Goal: Transaction & Acquisition: Purchase product/service

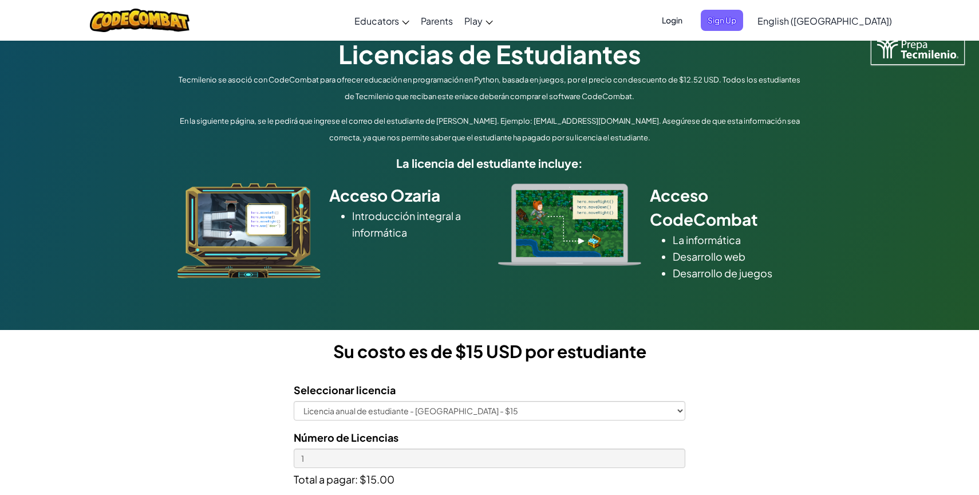
scroll to position [179, 0]
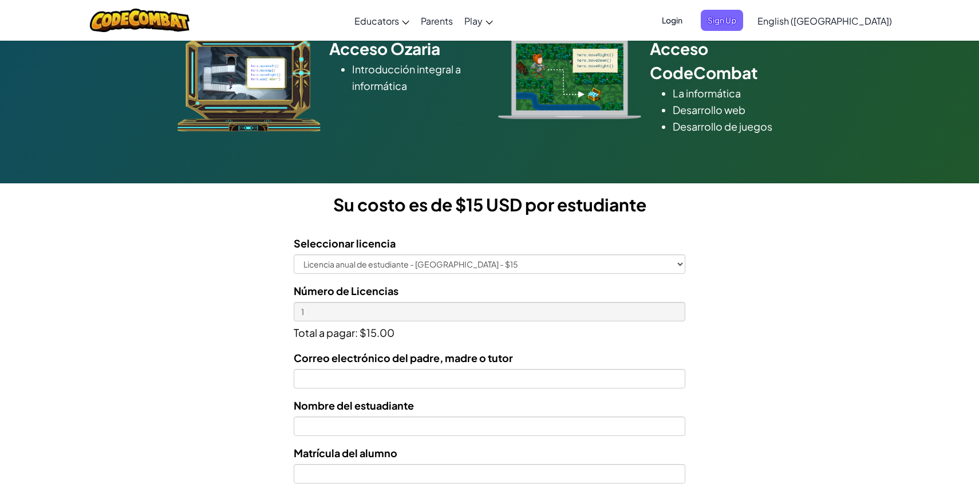
click at [557, 301] on div "Número de Licencias 1 Total a pagar: $15.00" at bounding box center [490, 311] width 392 height 58
click at [527, 358] on div "Correo electrónico del padre, madre o tutor" at bounding box center [490, 368] width 392 height 39
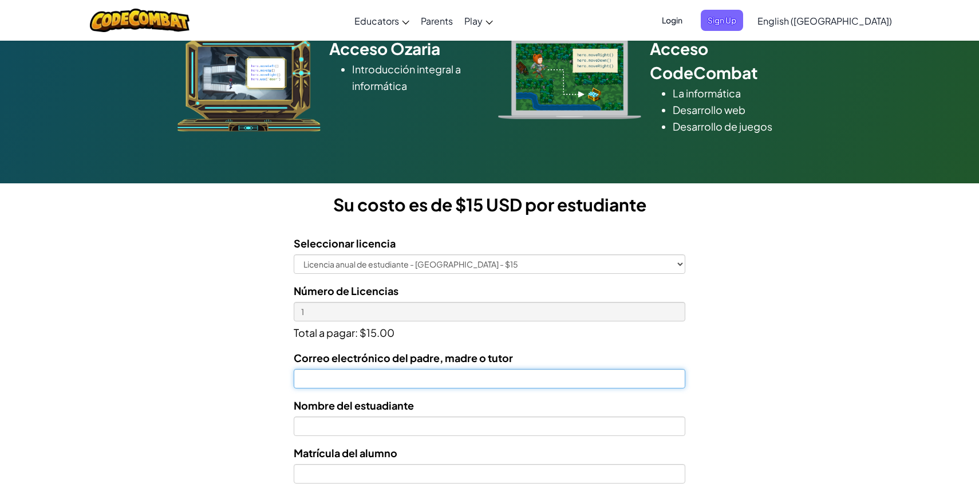
click at [508, 375] on input "Correo electrónico del padre, madre o tutor" at bounding box center [490, 378] width 392 height 19
type input "juanmerlogar@gmail.com"
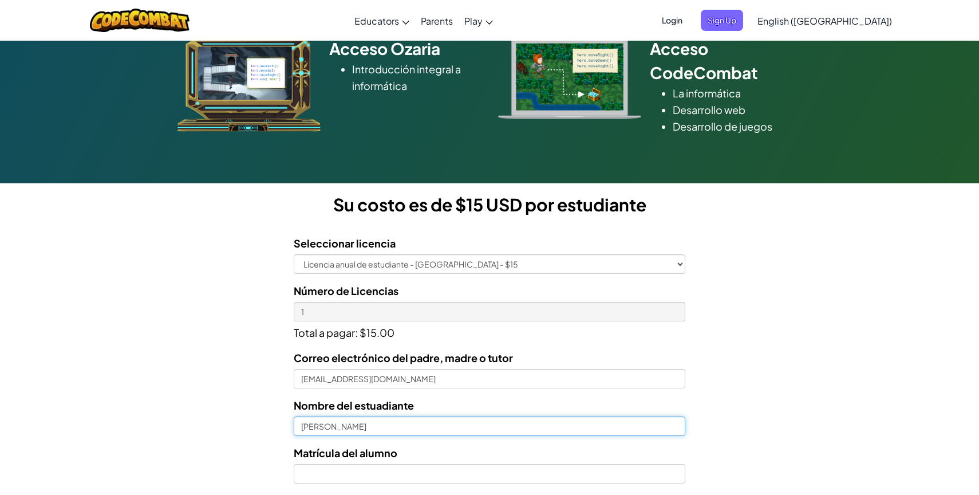
scroll to position [261, 0]
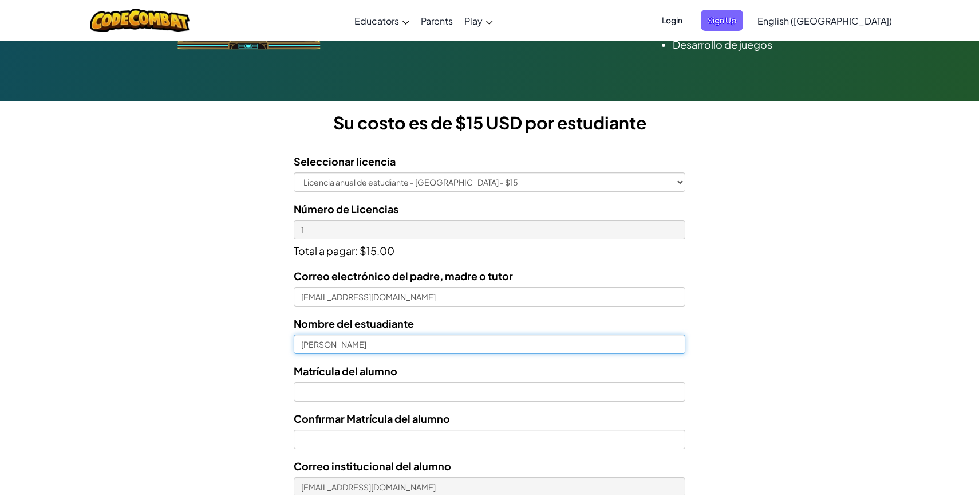
type input "Juan Merlo García"
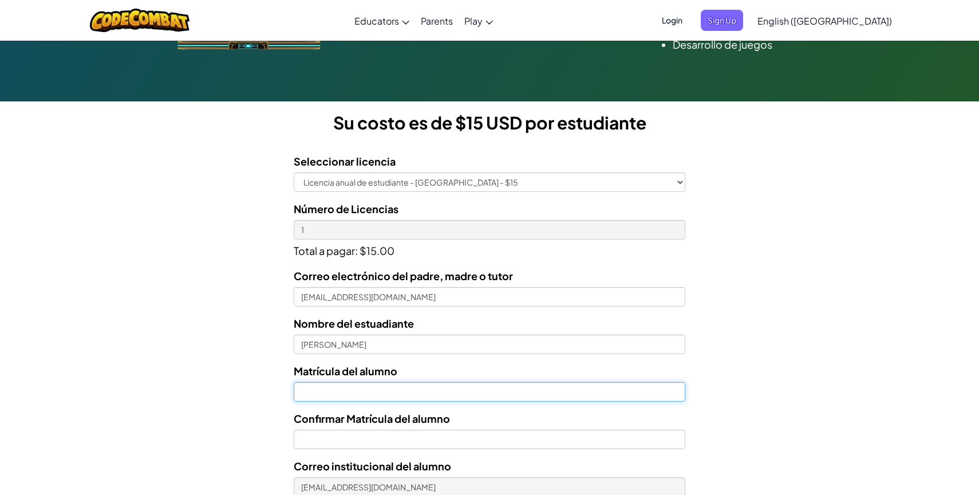
paste input "AL07140484"
type input "AL07140484"
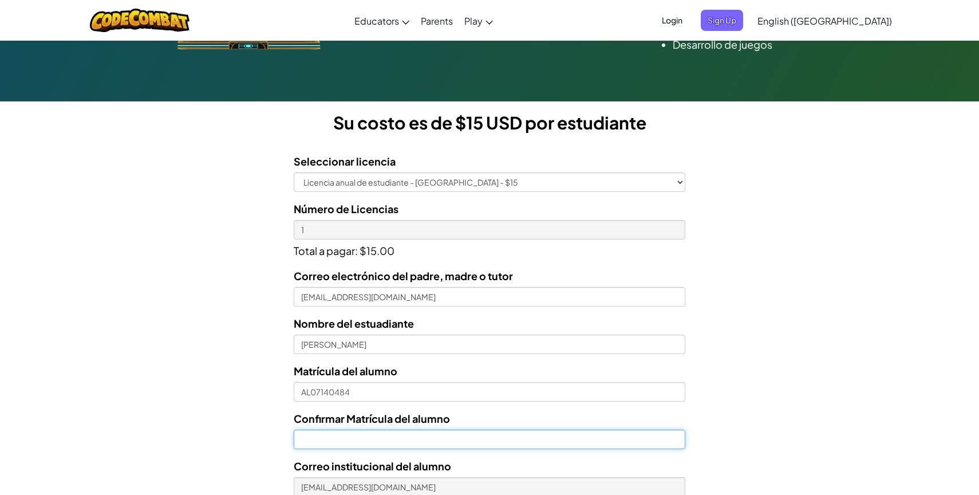
paste input "A"
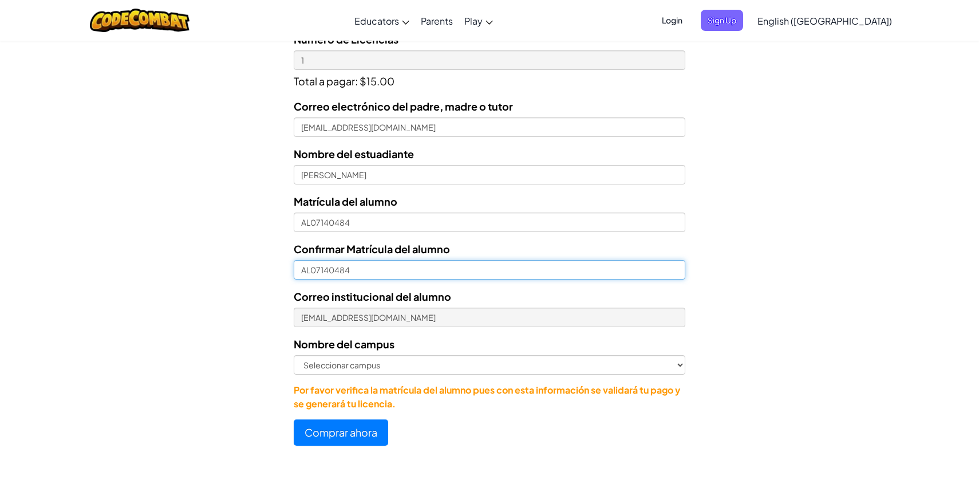
scroll to position [458, 0]
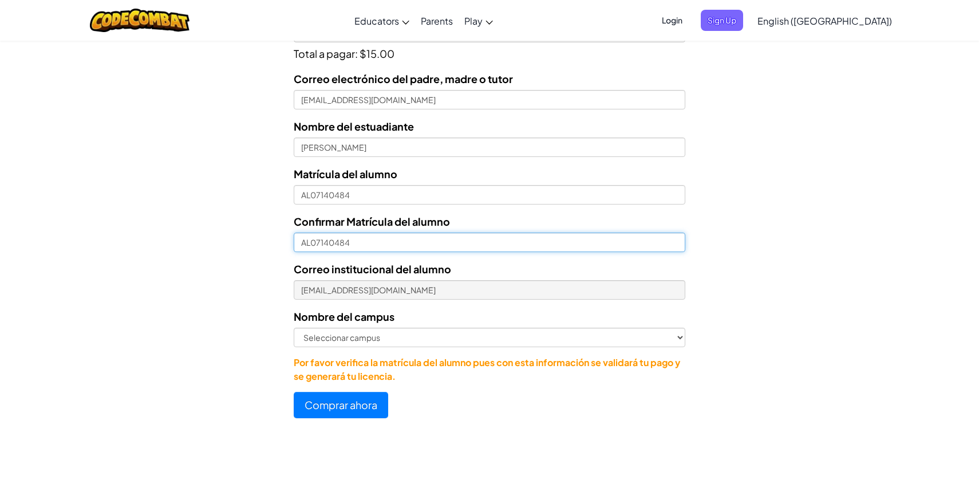
type input "AL07140484"
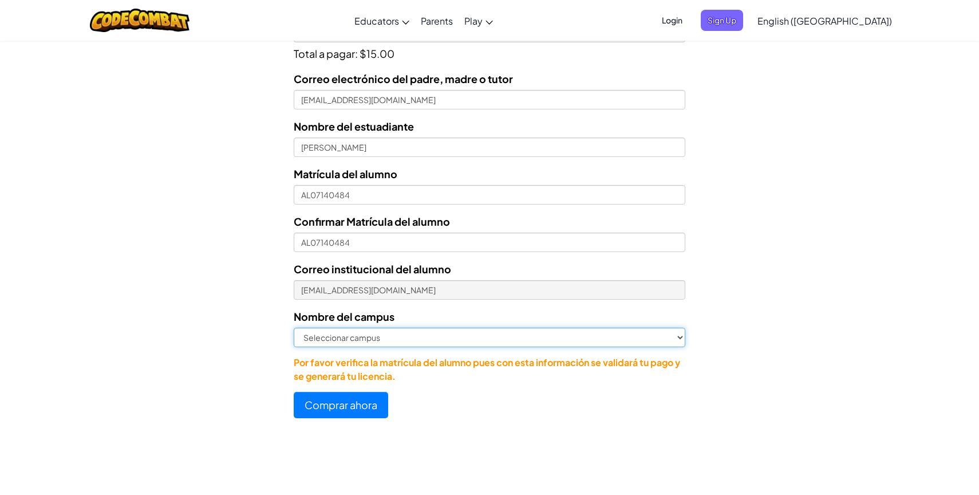
select select "Morelia"
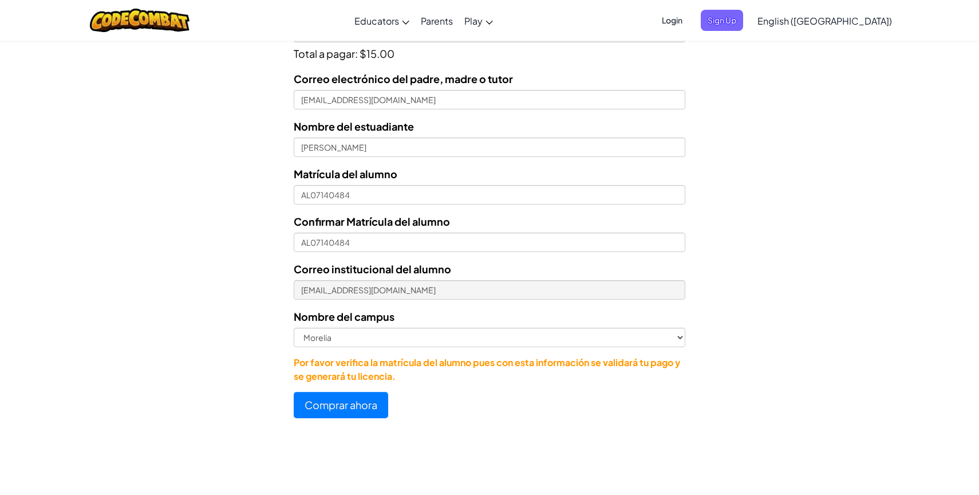
click at [369, 421] on div "Licencias de Estudiantes Tecmilenio se asoció con CodeCombat para ofrecer educa…" at bounding box center [489, 15] width 979 height 848
click at [369, 411] on button "Comprar ahora" at bounding box center [341, 405] width 94 height 26
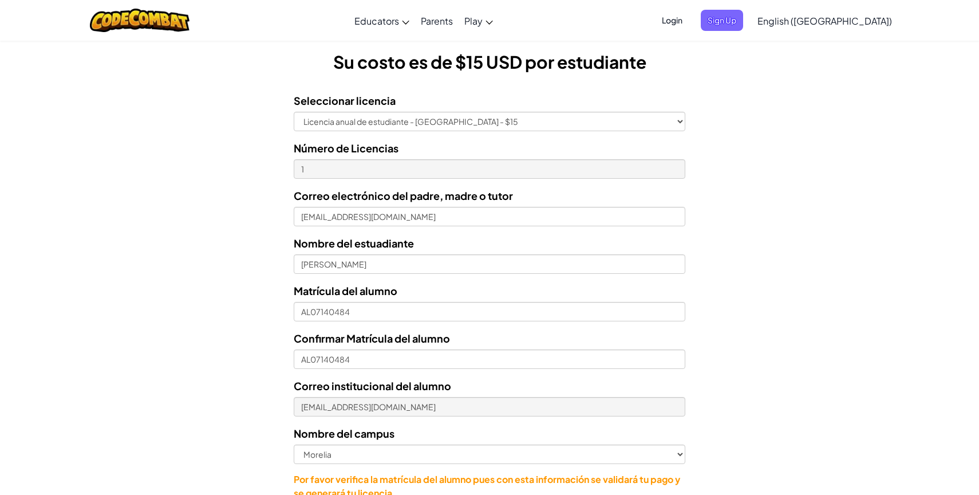
scroll to position [330, 0]
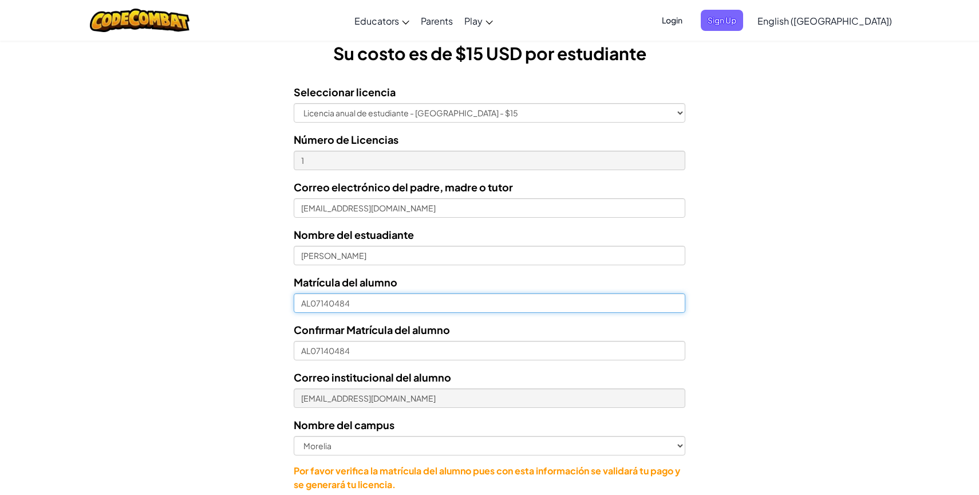
drag, startPoint x: 310, startPoint y: 302, endPoint x: 358, endPoint y: 330, distance: 55.9
click at [310, 302] on input "AL07140484" at bounding box center [490, 302] width 392 height 19
click at [314, 301] on input "07140484" at bounding box center [490, 302] width 392 height 19
click at [324, 304] on input "07140484" at bounding box center [490, 302] width 392 height 19
click at [321, 300] on input "07140484" at bounding box center [490, 302] width 392 height 19
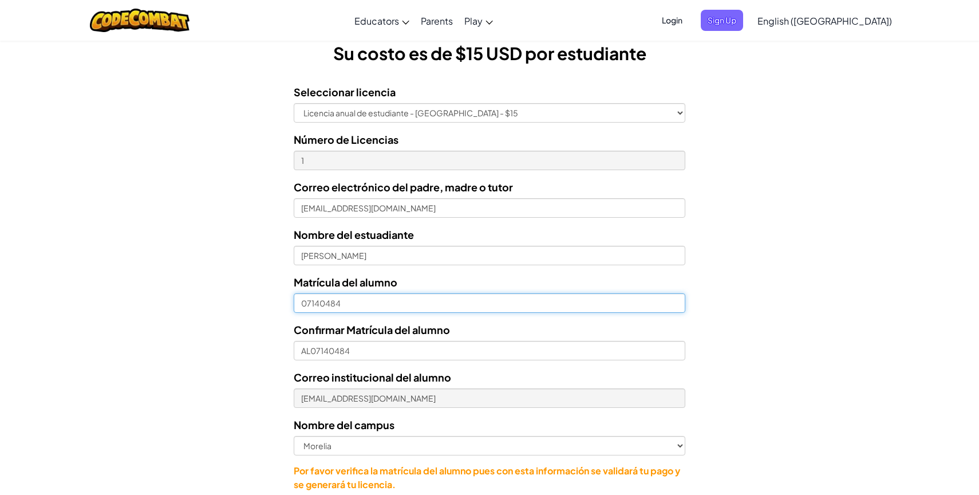
click at [319, 306] on input "07140484" at bounding box center [490, 302] width 392 height 19
type input "07140484"
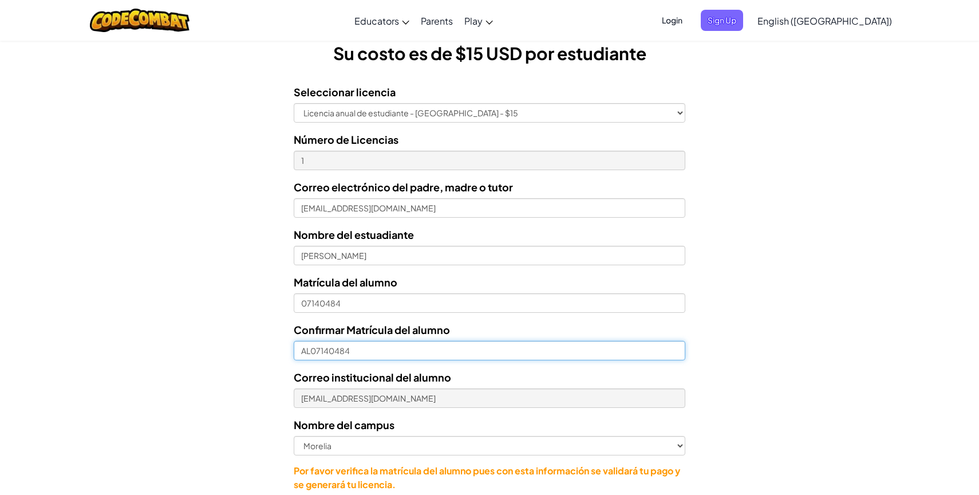
click at [307, 350] on input "AL07140484" at bounding box center [490, 350] width 392 height 19
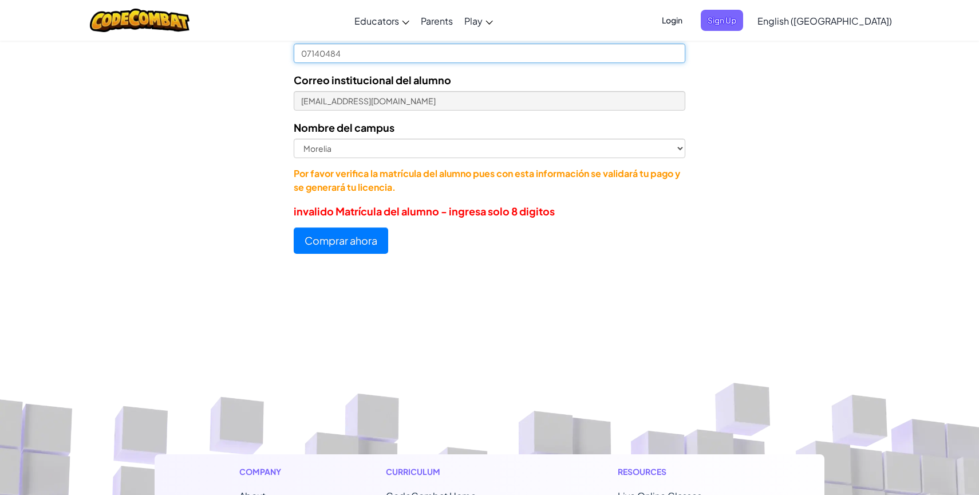
scroll to position [633, 0]
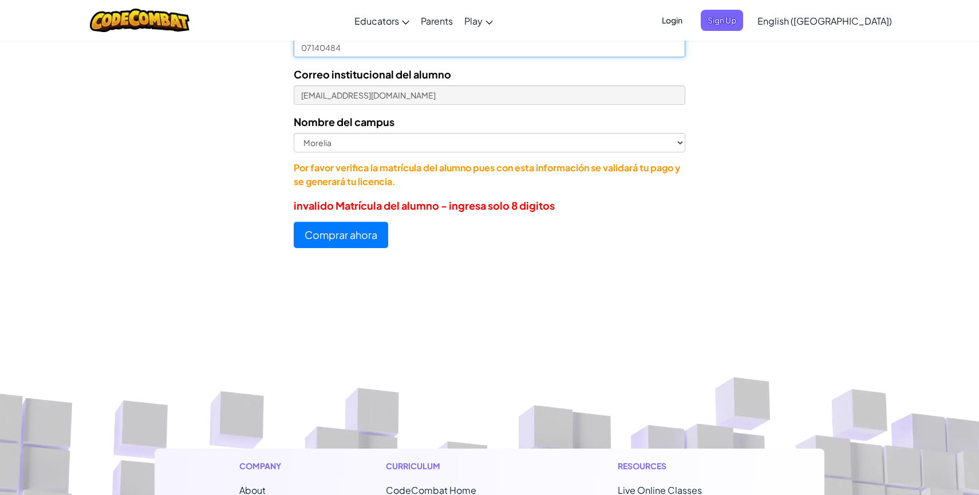
type input "07140484"
click at [357, 243] on button "Comprar ahora" at bounding box center [341, 235] width 94 height 26
